Goal: Task Accomplishment & Management: Complete application form

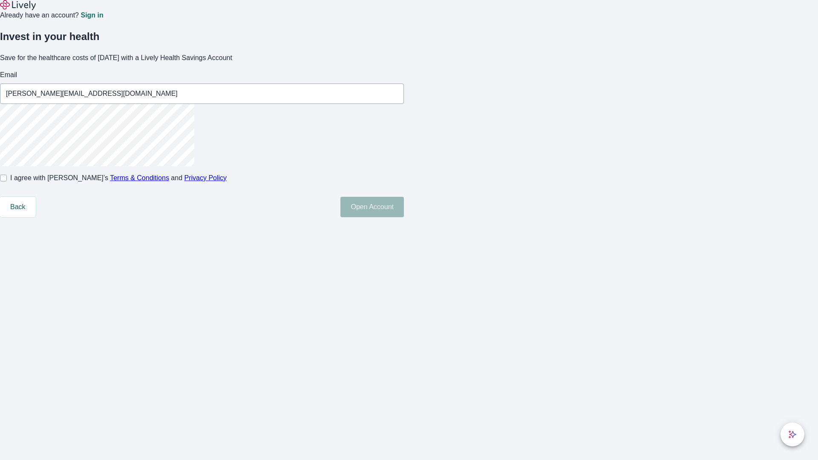
click at [7, 182] on input "I agree with Lively’s Terms & Conditions and Privacy Policy" at bounding box center [3, 178] width 7 height 7
checkbox input "true"
click at [404, 217] on button "Open Account" at bounding box center [373, 207] width 64 height 20
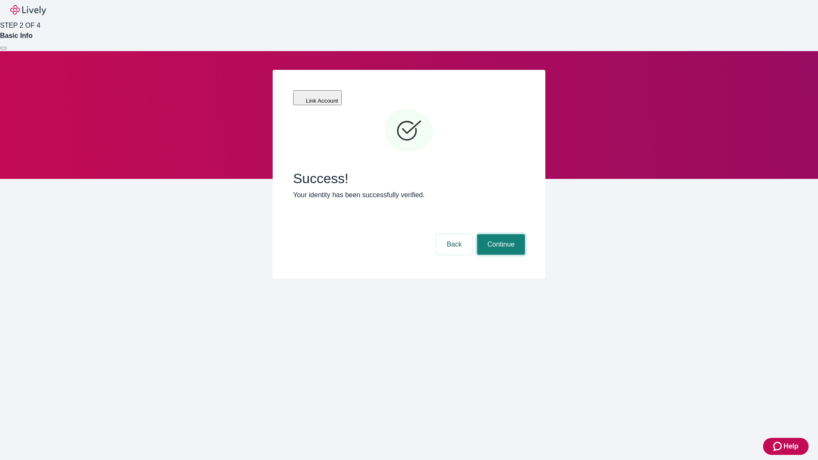
click at [500, 234] on button "Continue" at bounding box center [501, 244] width 48 height 20
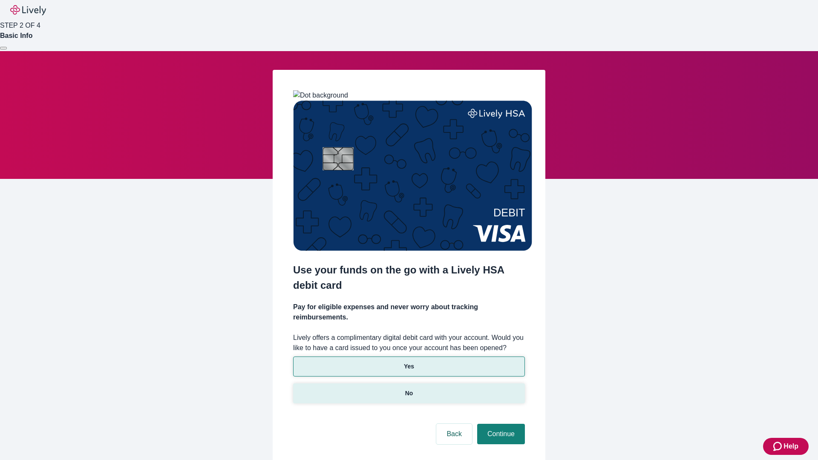
click at [409, 389] on p "No" at bounding box center [409, 393] width 8 height 9
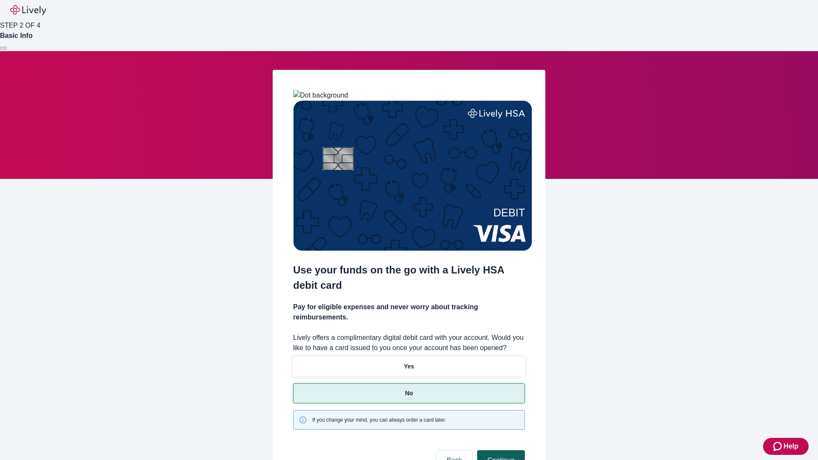
click at [500, 450] on button "Continue" at bounding box center [501, 460] width 48 height 20
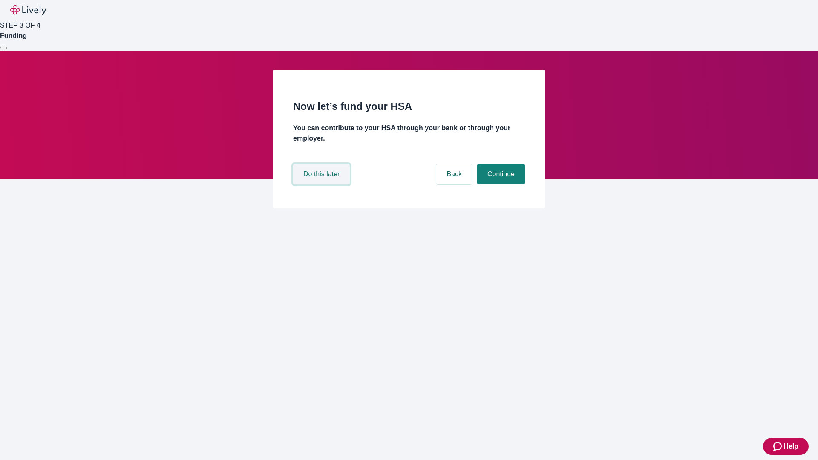
click at [323, 185] on button "Do this later" at bounding box center [321, 174] width 57 height 20
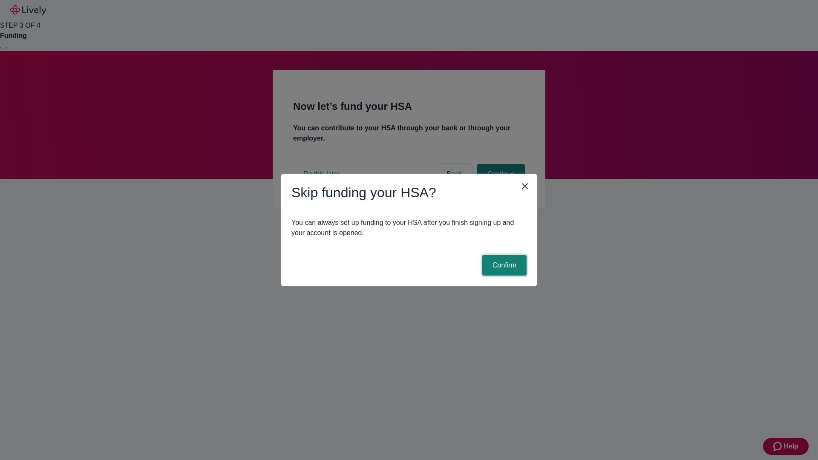
click at [503, 266] on button "Confirm" at bounding box center [504, 265] width 44 height 20
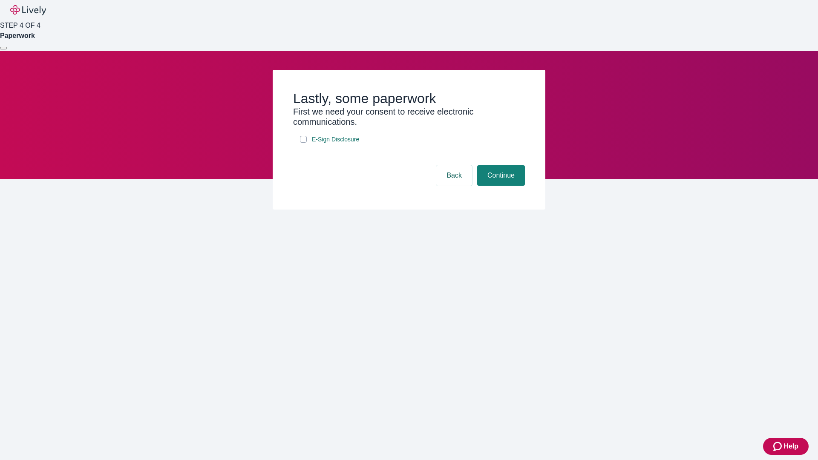
click at [303, 143] on input "E-Sign Disclosure" at bounding box center [303, 139] width 7 height 7
checkbox input "true"
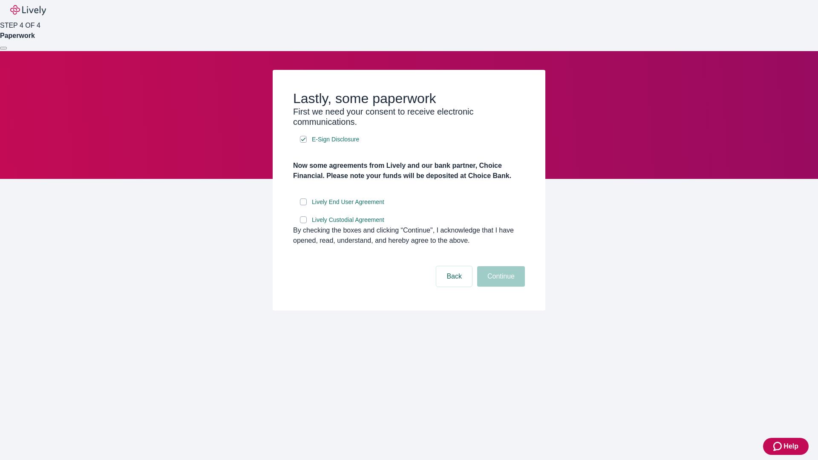
click at [303, 205] on input "Lively End User Agreement" at bounding box center [303, 202] width 7 height 7
checkbox input "true"
click at [303, 223] on input "Lively Custodial Agreement" at bounding box center [303, 219] width 7 height 7
checkbox input "true"
click at [500, 287] on button "Continue" at bounding box center [501, 276] width 48 height 20
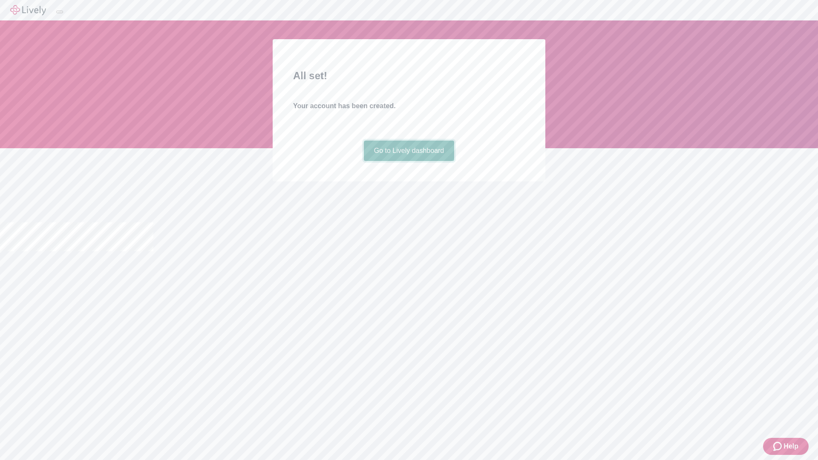
click at [409, 161] on link "Go to Lively dashboard" at bounding box center [409, 151] width 91 height 20
